Goal: Task Accomplishment & Management: Use online tool/utility

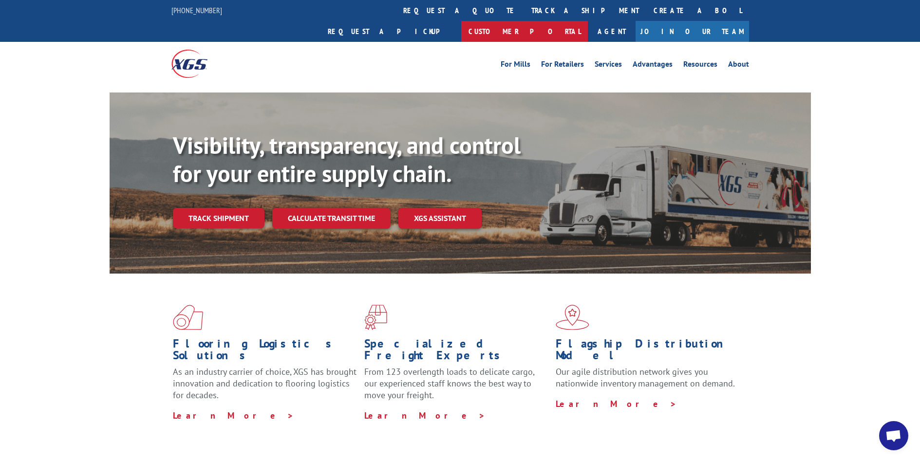
click at [588, 21] on link "Customer Portal" at bounding box center [524, 31] width 127 height 21
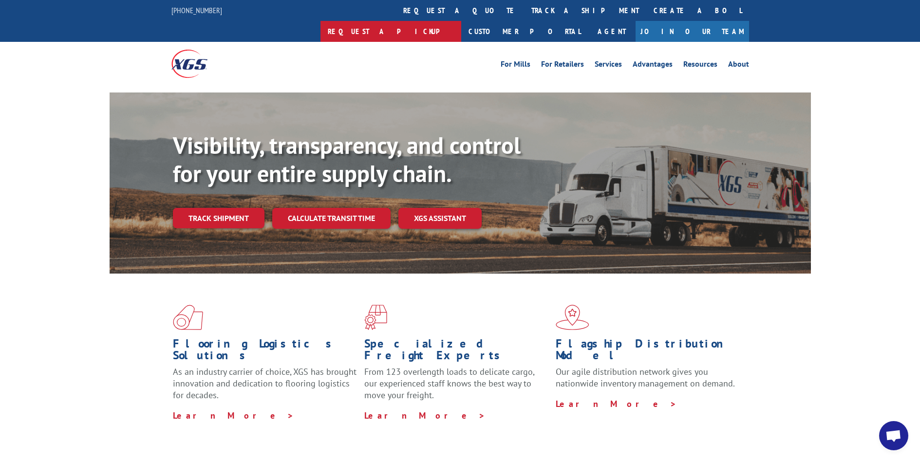
click at [461, 21] on link "Request a pickup" at bounding box center [390, 31] width 141 height 21
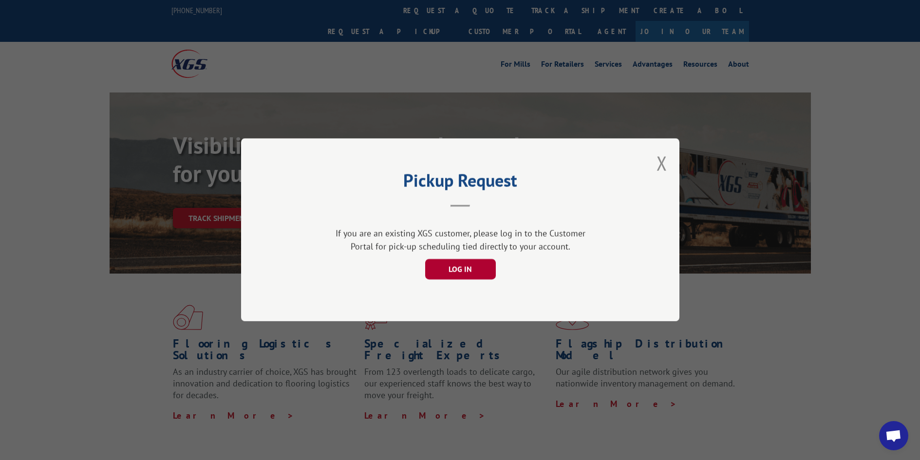
click at [451, 265] on button "LOG IN" at bounding box center [460, 270] width 71 height 20
